Goal: Use online tool/utility

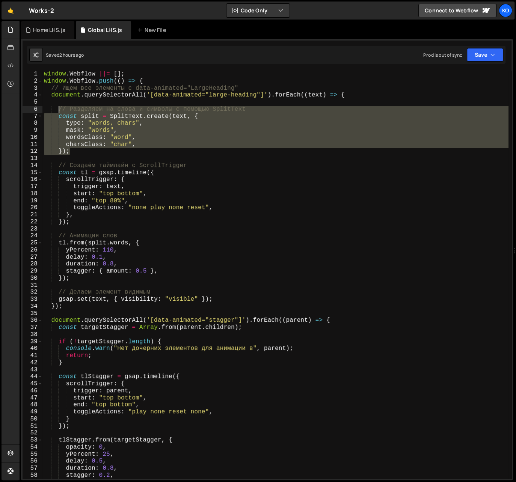
drag, startPoint x: 78, startPoint y: 152, endPoint x: 57, endPoint y: 110, distance: 47.0
click at [57, 110] on div "window . Webflow ||= [ ] ; window . Webflow . push (( ) => { // Ищем все элемен…" at bounding box center [275, 282] width 466 height 422
click at [59, 110] on div "window . Webflow ||= [ ] ; window . Webflow . push (( ) => { // Ищем все элемен…" at bounding box center [275, 275] width 466 height 408
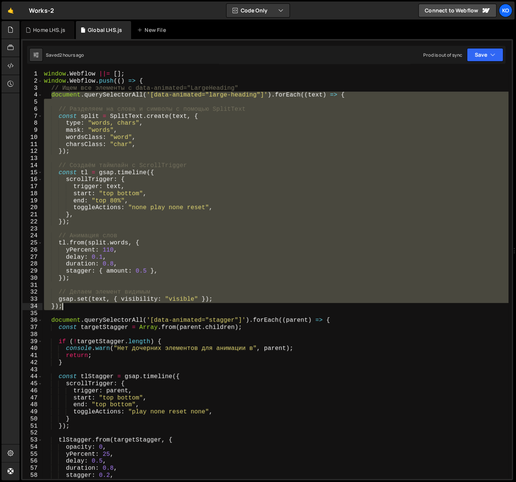
type textarea "gsap.set(text, { visibility: "visible" }); });"
drag, startPoint x: 51, startPoint y: 97, endPoint x: 77, endPoint y: 309, distance: 213.8
click at [77, 309] on div "window . Webflow ||= [ ] ; window . Webflow . push (( ) => { // Ищем все элемен…" at bounding box center [275, 282] width 466 height 422
click at [46, 34] on div "Home LHS.js" at bounding box center [47, 30] width 53 height 18
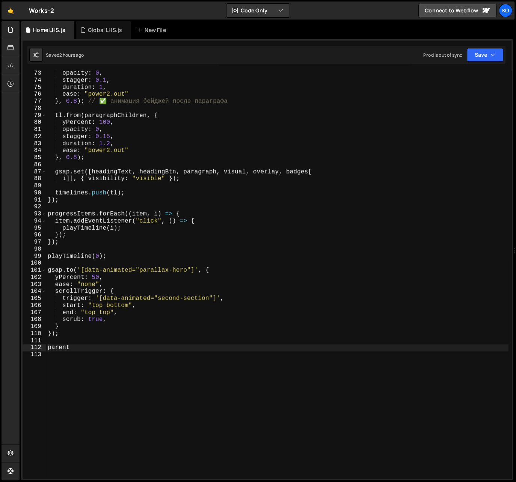
scroll to position [563, 0]
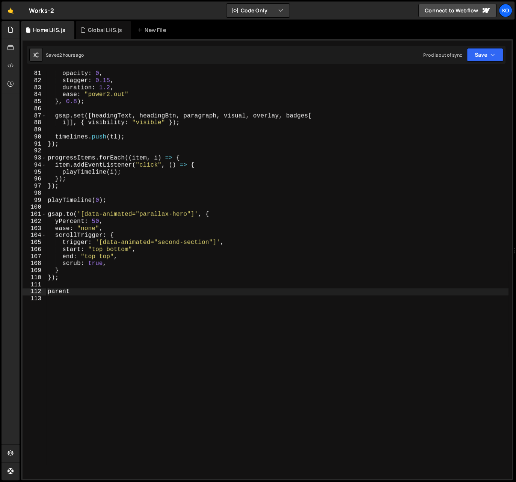
click at [96, 222] on div "opacity : 0 , stagger : 0.15 , duration : 1.2 , ease : "power2.out" } , 0.8 ) ;…" at bounding box center [277, 281] width 462 height 422
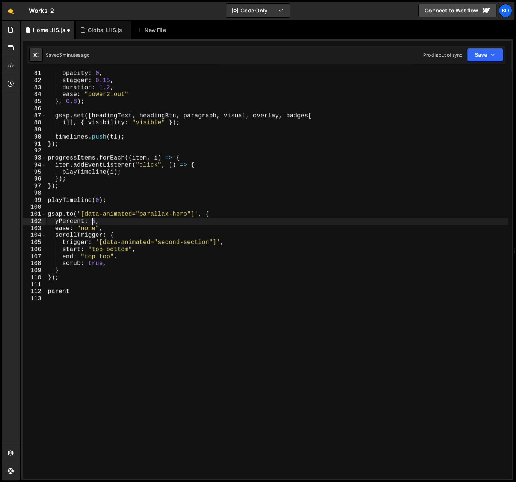
scroll to position [0, 3]
type textarea "yPercent: 15,"
click at [100, 29] on div "Global LHS.js" at bounding box center [105, 30] width 34 height 8
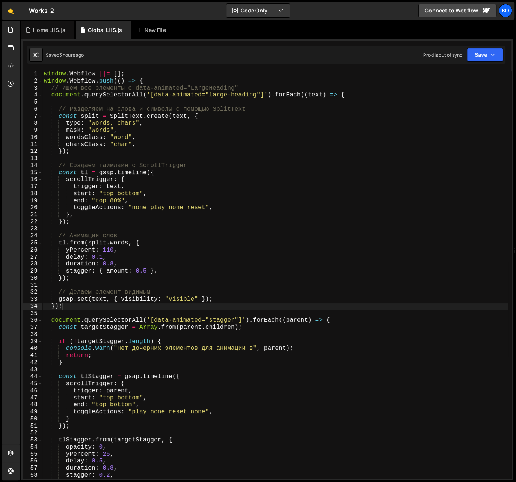
scroll to position [0, 1]
click at [193, 222] on div "window . Webflow ||= [ ] ; window . Webflow . push (( ) => { // Ищем все элемен…" at bounding box center [275, 282] width 466 height 422
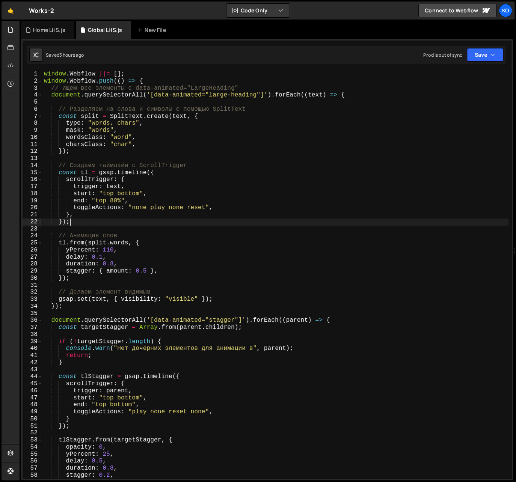
type textarea "});"
